Goal: Entertainment & Leisure: Consume media (video, audio)

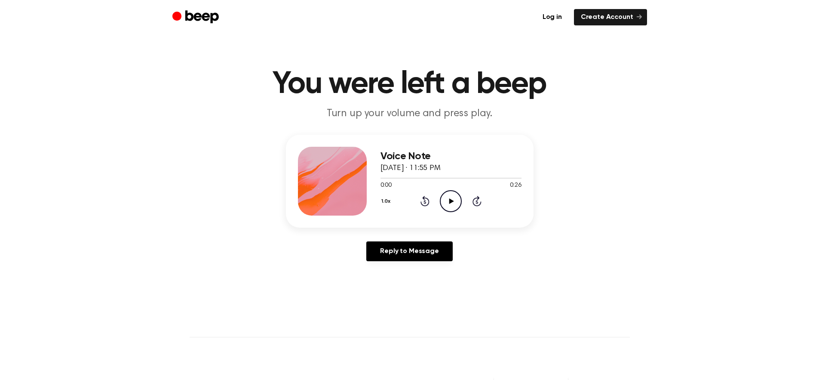
click at [451, 202] on icon at bounding box center [451, 201] width 5 height 6
click at [453, 200] on icon "Play Audio" at bounding box center [451, 201] width 22 height 22
click at [430, 197] on div "1.0x Rewind 5 seconds Play Audio Skip 5 seconds" at bounding box center [451, 201] width 141 height 22
click at [447, 200] on icon "Play Audio" at bounding box center [451, 201] width 22 height 22
